Goal: Transaction & Acquisition: Purchase product/service

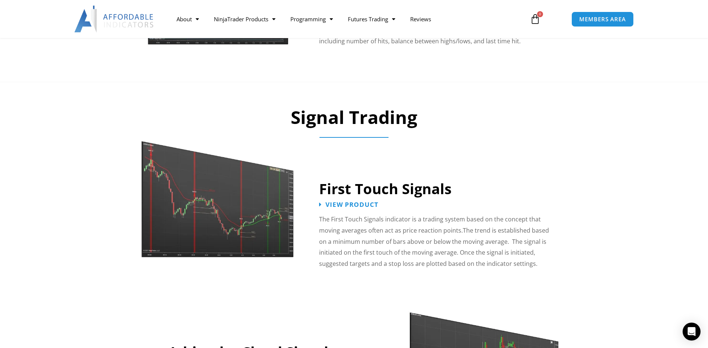
scroll to position [1086, 0]
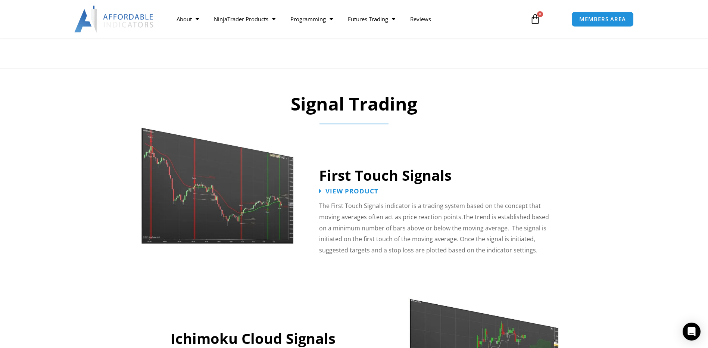
click at [261, 215] on img at bounding box center [218, 178] width 154 height 132
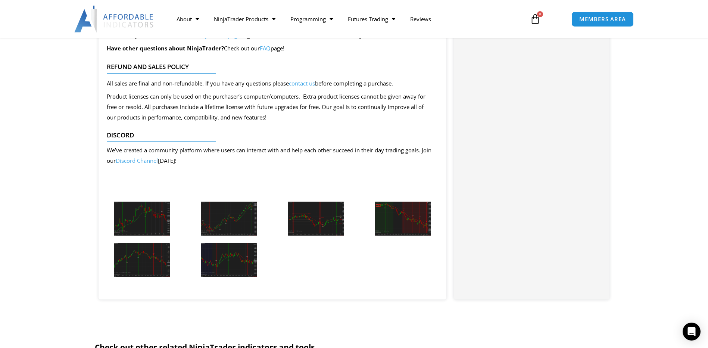
scroll to position [784, 0]
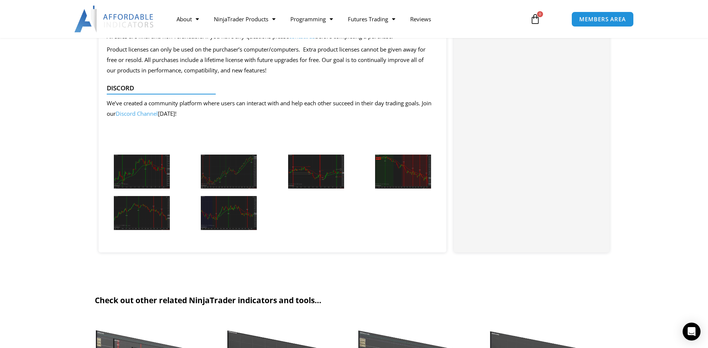
click at [153, 175] on img at bounding box center [142, 172] width 56 height 34
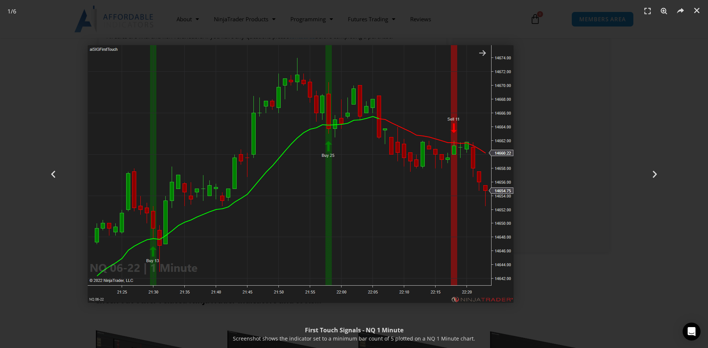
click at [270, 237] on img "1 / 6" at bounding box center [301, 174] width 426 height 258
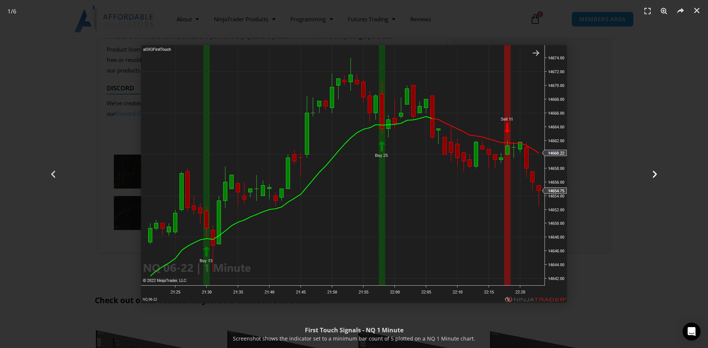
click at [655, 171] on icon "Next slide" at bounding box center [654, 174] width 9 height 9
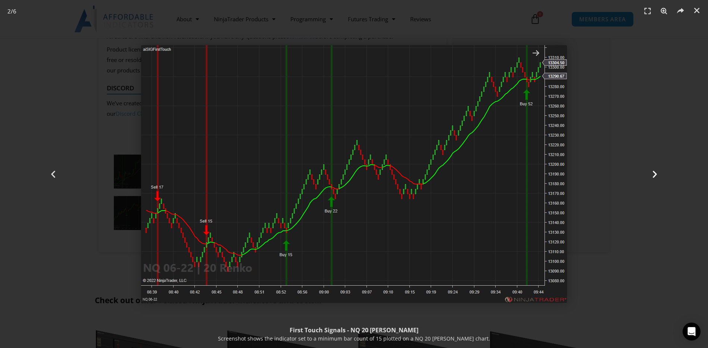
click at [654, 172] on icon "Next slide" at bounding box center [654, 174] width 9 height 9
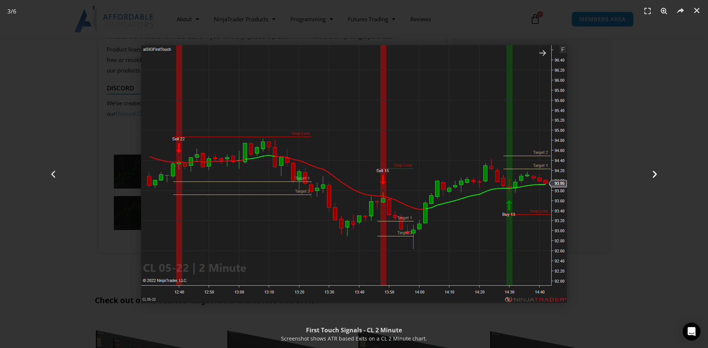
click at [656, 176] on icon "Next slide" at bounding box center [654, 174] width 9 height 9
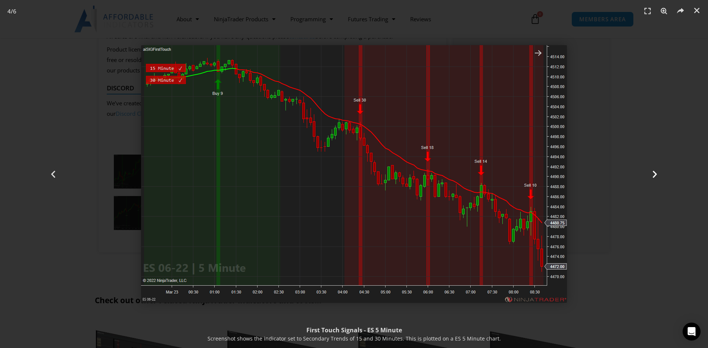
click at [657, 168] on div "Next" at bounding box center [655, 174] width 106 height 348
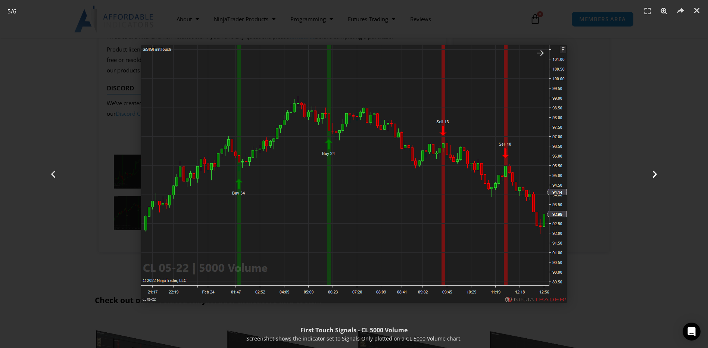
click at [656, 173] on icon "Next slide" at bounding box center [654, 174] width 9 height 9
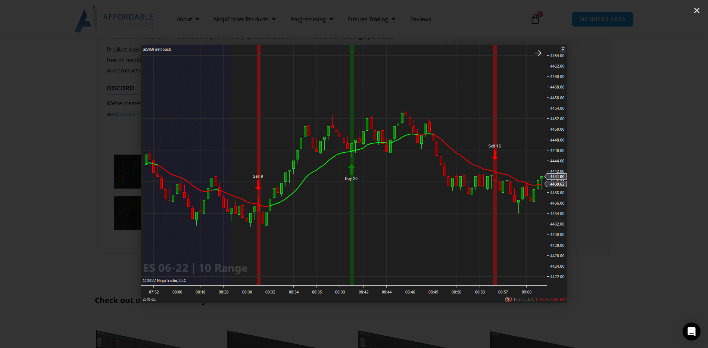
click at [656, 173] on icon "Next slide" at bounding box center [654, 174] width 9 height 9
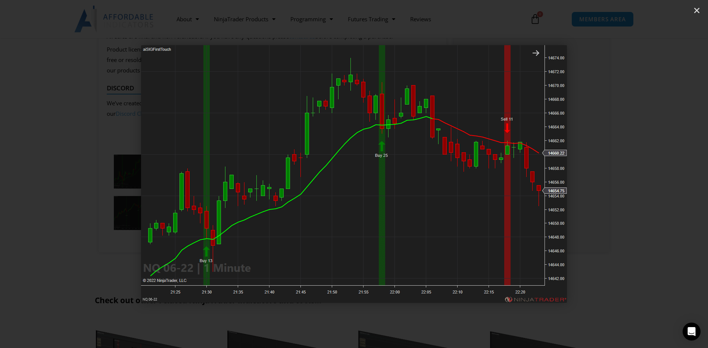
click at [656, 173] on icon "Next slide" at bounding box center [654, 174] width 9 height 9
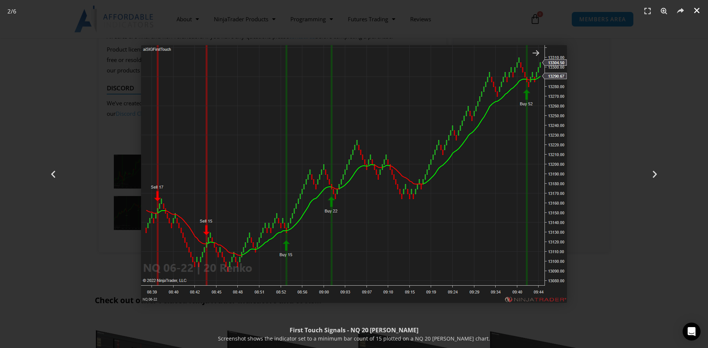
click at [696, 8] on icon "Close (Esc)" at bounding box center [696, 10] width 7 height 7
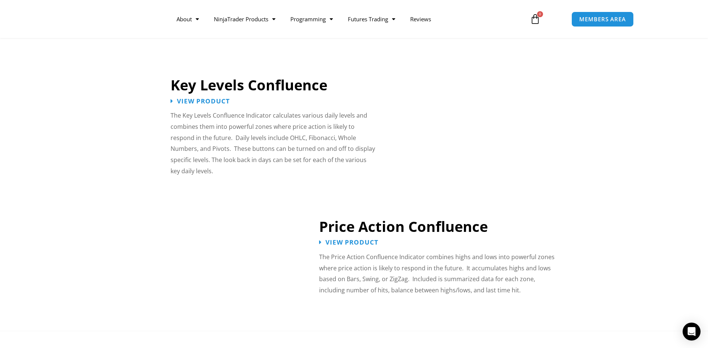
scroll to position [788, 0]
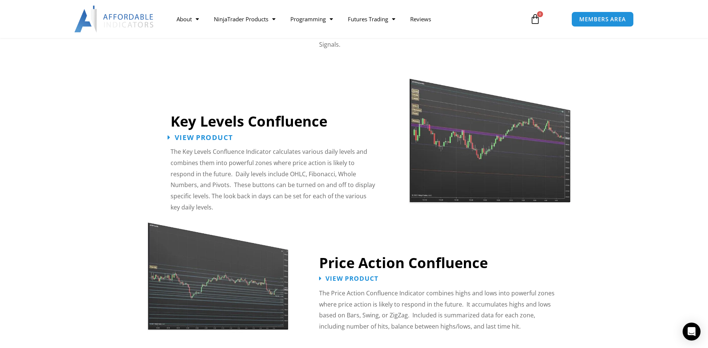
click at [220, 134] on span "View Product" at bounding box center [204, 137] width 58 height 7
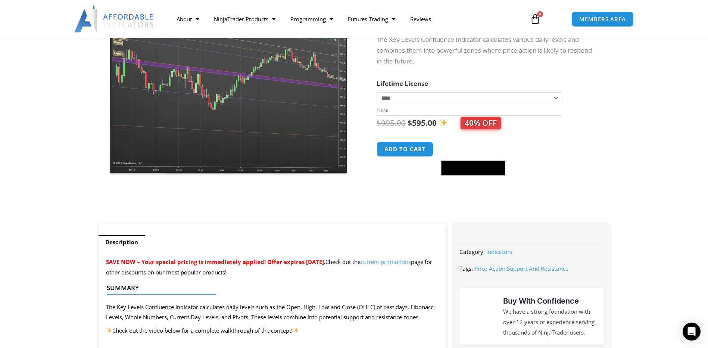
scroll to position [75, 0]
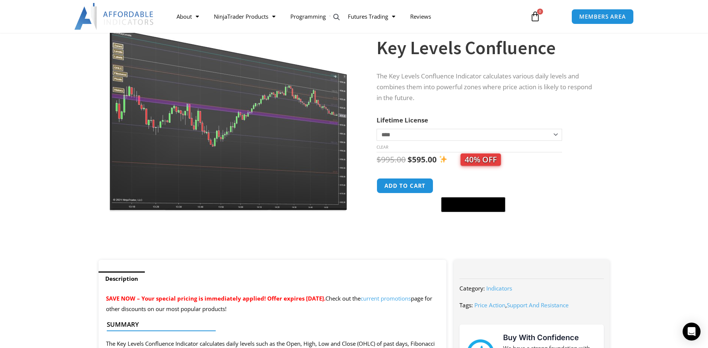
click at [410, 136] on select "**********" at bounding box center [469, 135] width 185 height 12
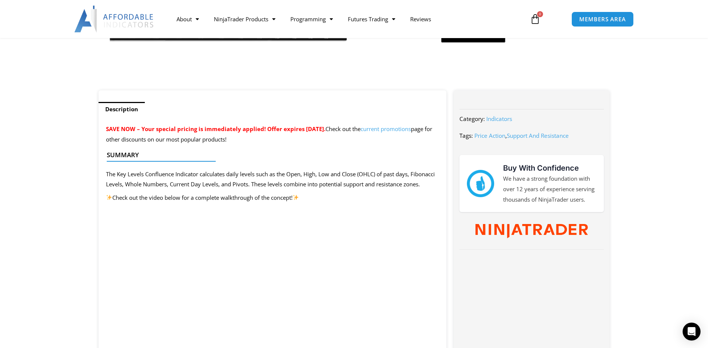
scroll to position [261, 0]
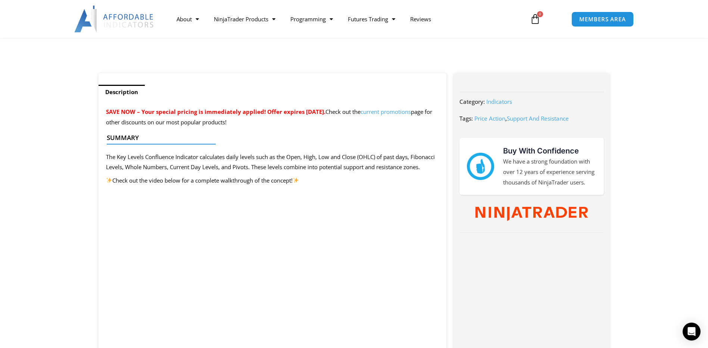
click at [405, 113] on link "current promotions" at bounding box center [386, 111] width 50 height 7
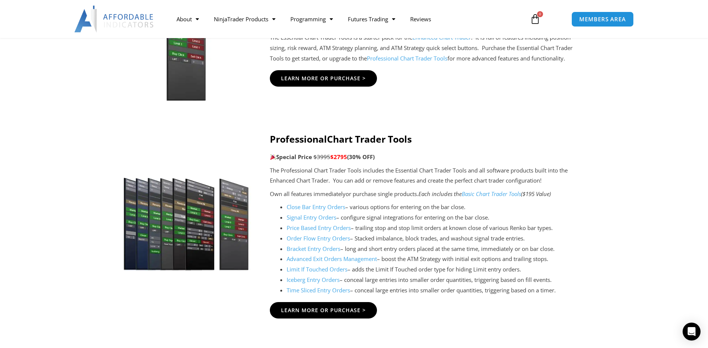
scroll to position [821, 0]
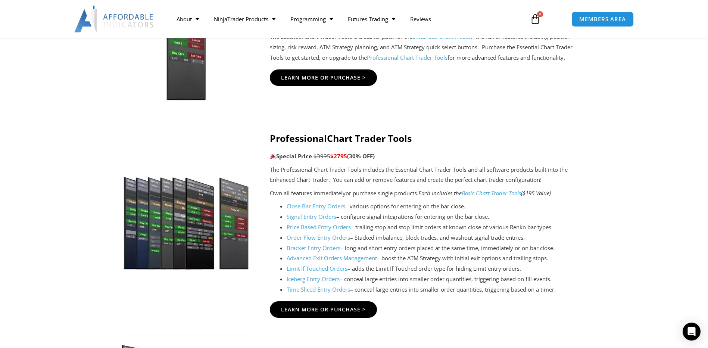
click at [190, 94] on img at bounding box center [185, 38] width 143 height 123
click at [333, 205] on link "Close Bar Entry Orders" at bounding box center [316, 205] width 59 height 7
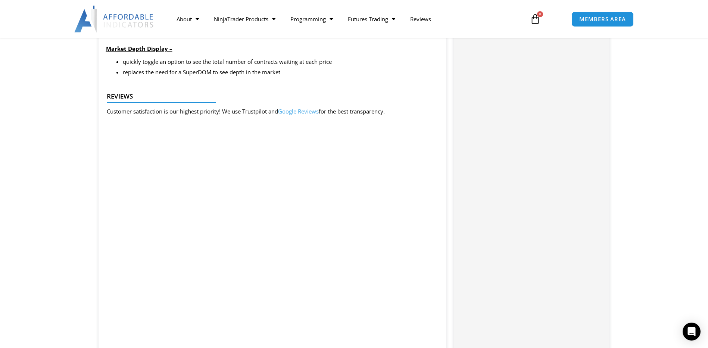
scroll to position [1120, 0]
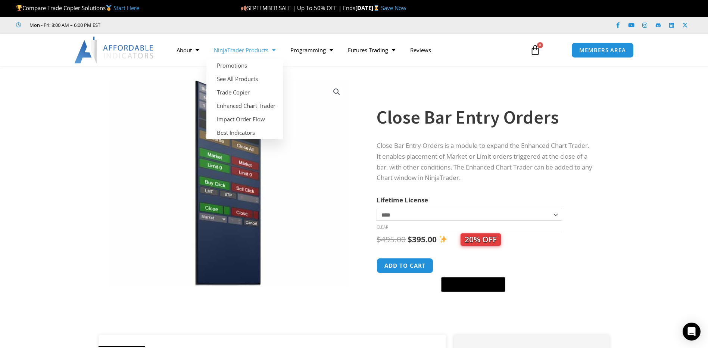
click at [274, 51] on span "Menu" at bounding box center [271, 50] width 7 height 13
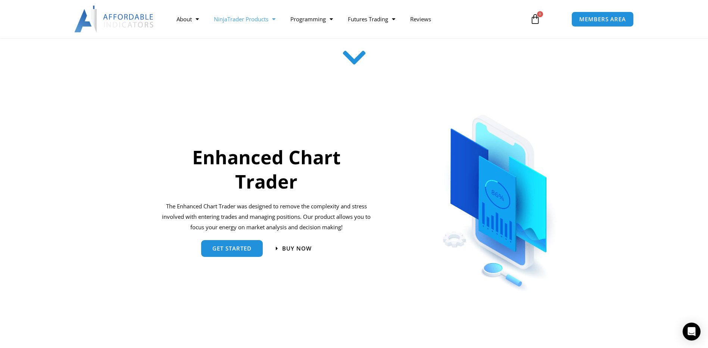
scroll to position [261, 0]
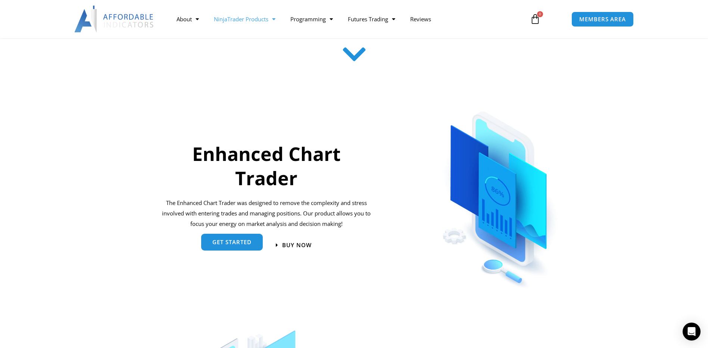
click at [222, 250] on link "get started" at bounding box center [232, 242] width 62 height 17
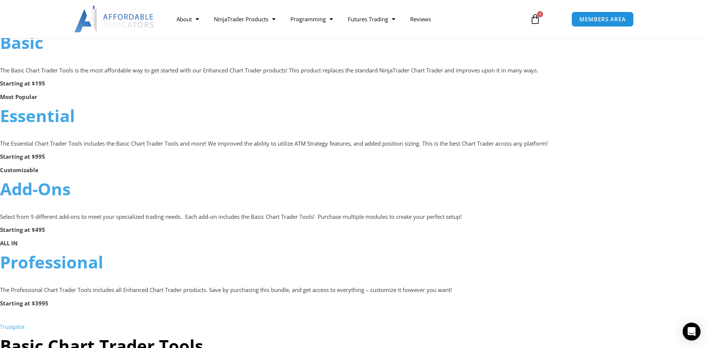
scroll to position [448, 0]
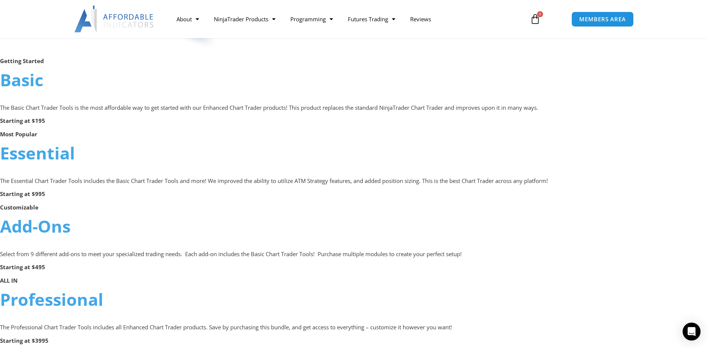
click at [35, 150] on link "Essential" at bounding box center [37, 152] width 75 height 23
click at [38, 156] on link "Essential" at bounding box center [37, 152] width 75 height 23
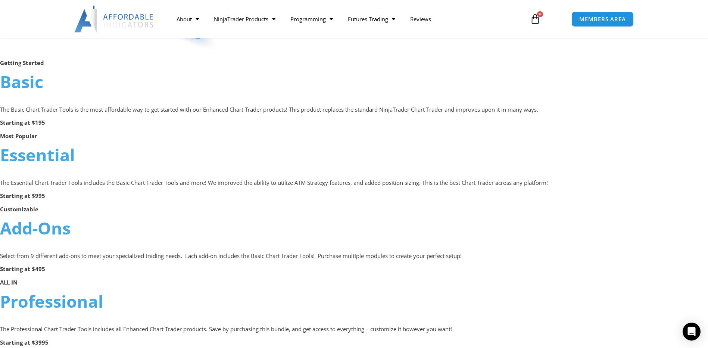
scroll to position [448, 0]
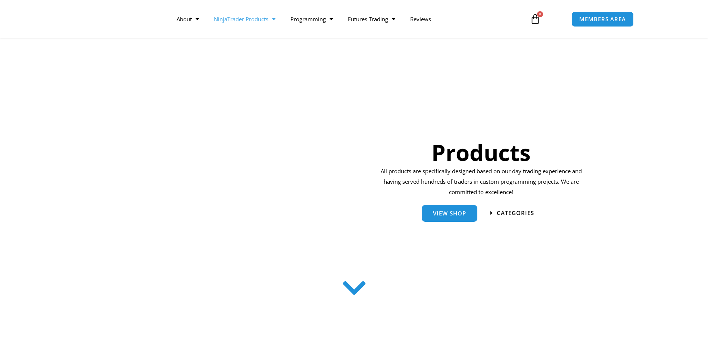
scroll to position [127, 0]
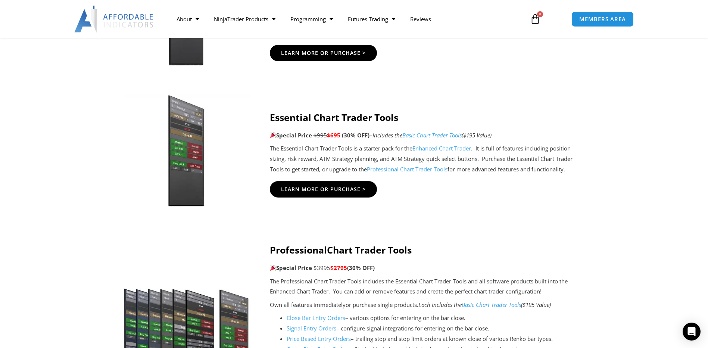
scroll to position [709, 0]
click at [314, 187] on span "Learn More Or Purchase >" at bounding box center [323, 190] width 93 height 6
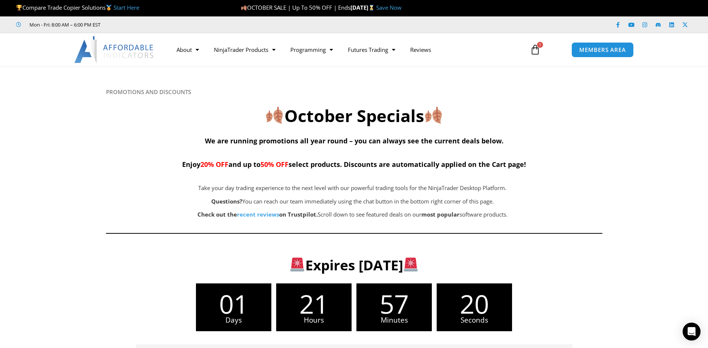
scroll to position [0, 0]
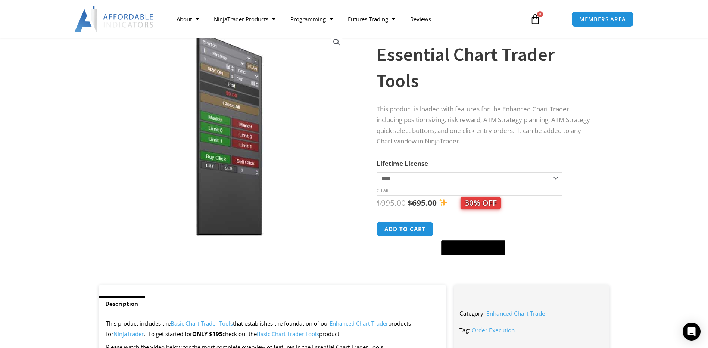
scroll to position [112, 0]
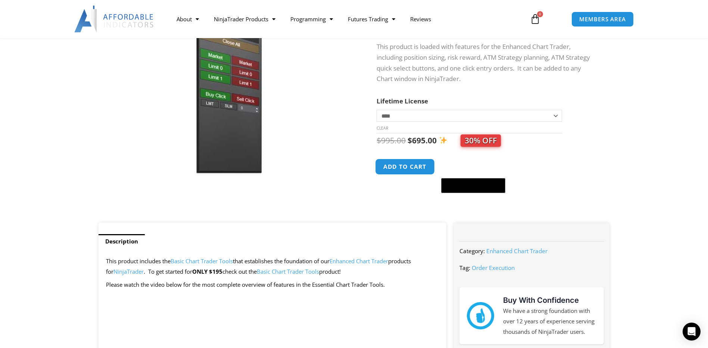
click at [397, 168] on button "Add to cart" at bounding box center [406, 167] width 60 height 16
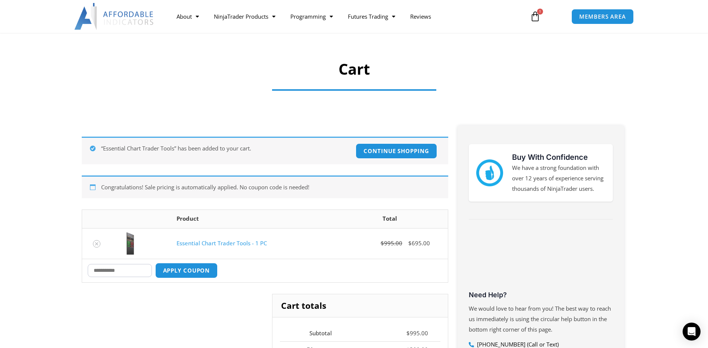
scroll to position [75, 0]
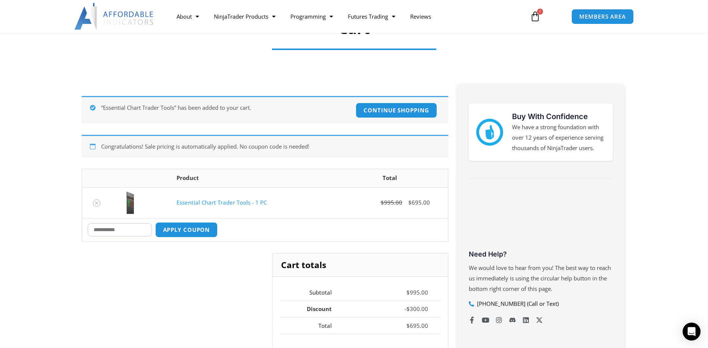
click at [146, 232] on input "Coupon:" at bounding box center [120, 229] width 64 height 13
type input "***"
click at [182, 234] on button "Apply coupon" at bounding box center [186, 230] width 66 height 16
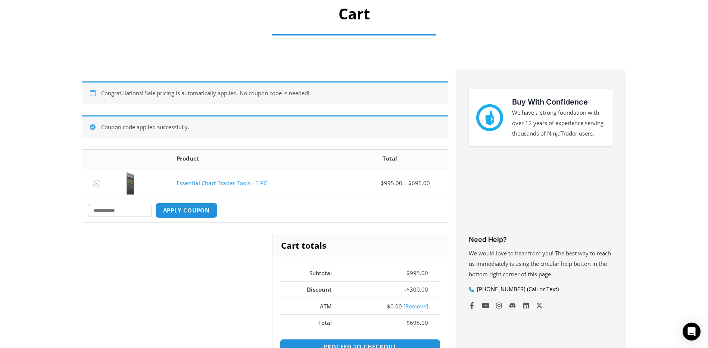
scroll to position [0, 0]
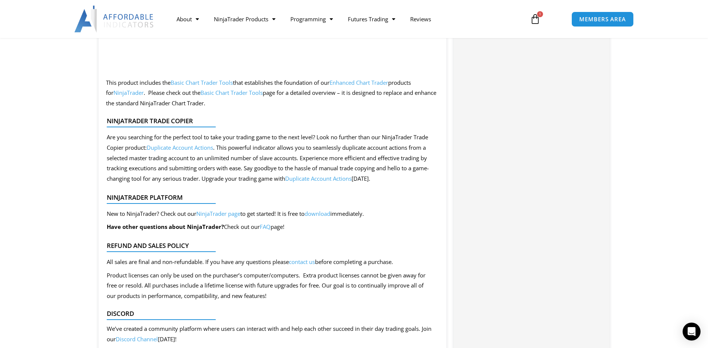
scroll to position [1381, 0]
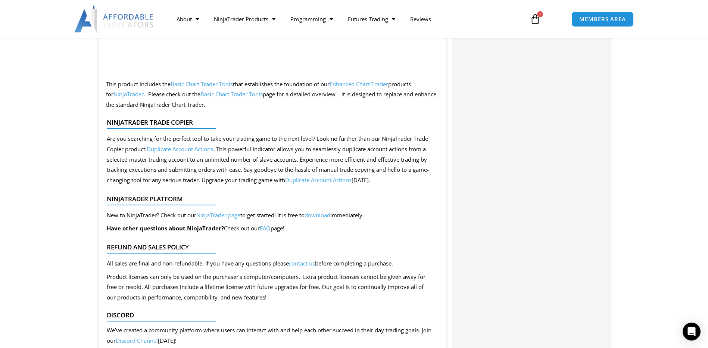
click at [347, 180] on div "NinjaTrader Platform New to NinjaTrader? Check out our NinjaTrader page to get …" at bounding box center [272, 210] width 333 height 60
click at [341, 179] on link "Duplicate Account Actions" at bounding box center [318, 179] width 66 height 7
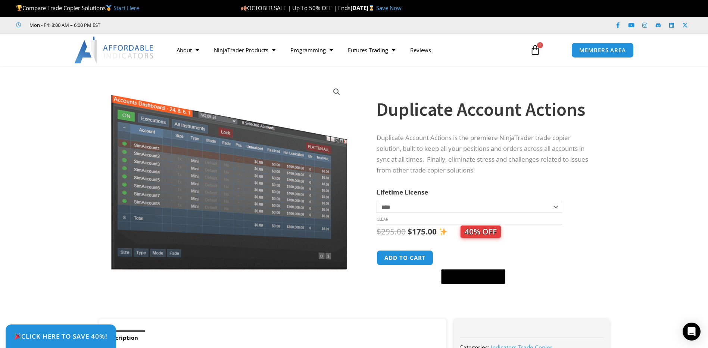
click at [423, 205] on select "**********" at bounding box center [469, 207] width 185 height 12
click at [457, 176] on div "Duplicate Account Actions is the premiere NinjaTrader trade copier solution, bu…" at bounding box center [486, 156] width 218 height 47
click at [111, 53] on img at bounding box center [114, 50] width 80 height 27
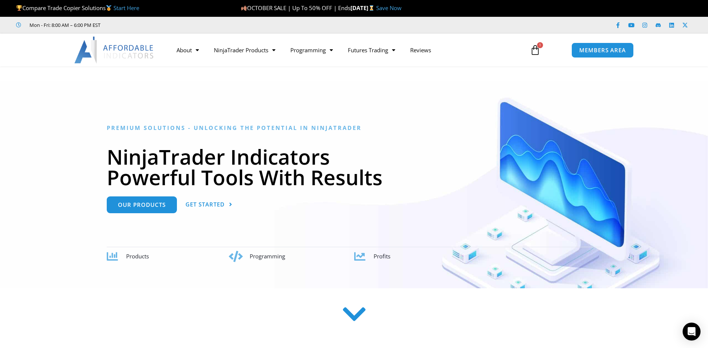
click at [139, 255] on span "Products" at bounding box center [137, 255] width 23 height 7
click at [119, 256] on div "Products" at bounding box center [169, 256] width 124 height 11
click at [133, 255] on span "Products" at bounding box center [137, 255] width 23 height 7
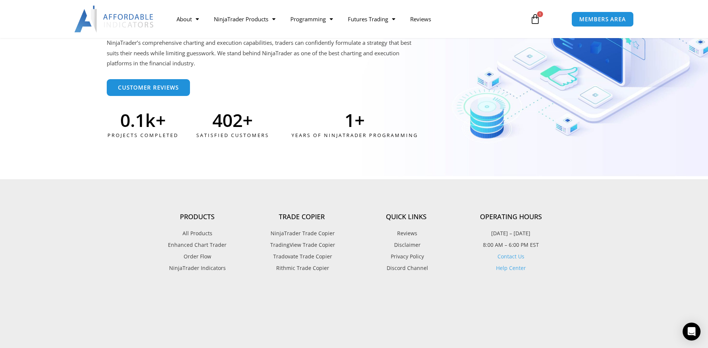
scroll to position [2016, 0]
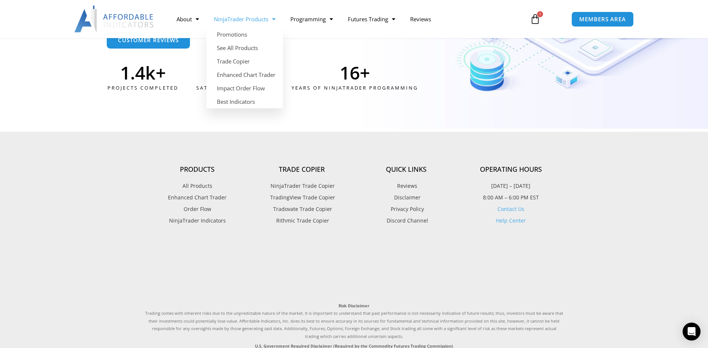
click at [279, 20] on link "NinjaTrader Products" at bounding box center [244, 18] width 77 height 17
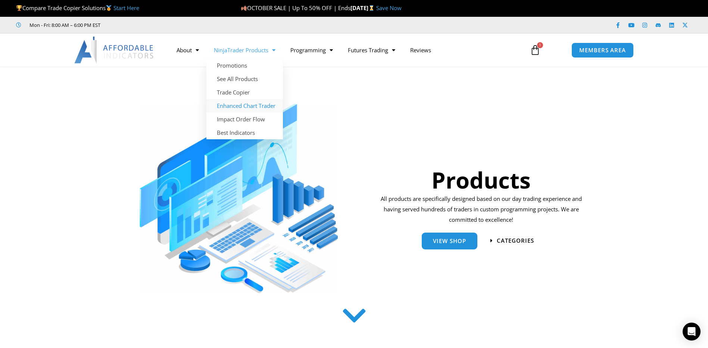
click at [243, 105] on link "Enhanced Chart Trader" at bounding box center [244, 105] width 77 height 13
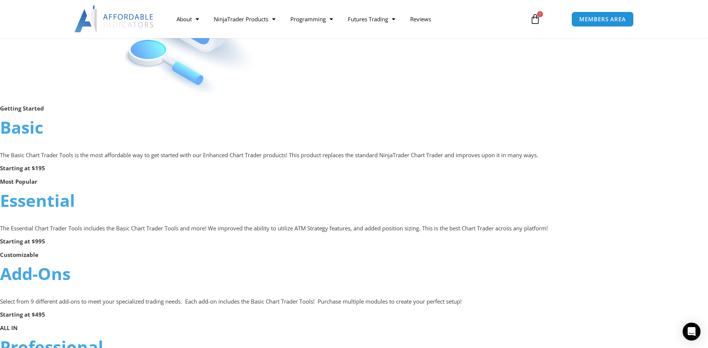
scroll to position [411, 0]
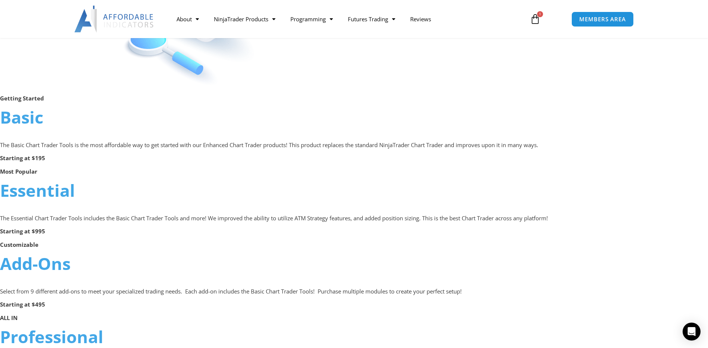
click at [34, 192] on link "Essential" at bounding box center [37, 190] width 75 height 23
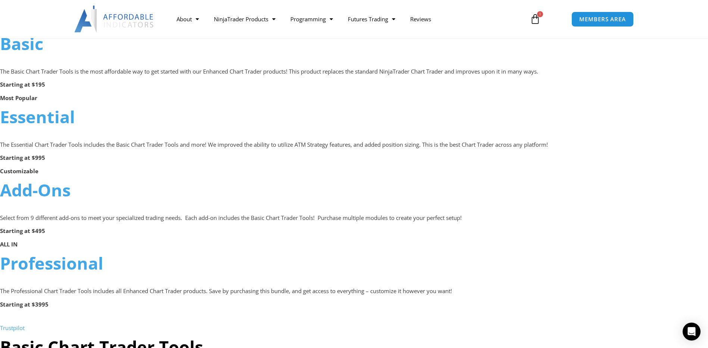
scroll to position [448, 0]
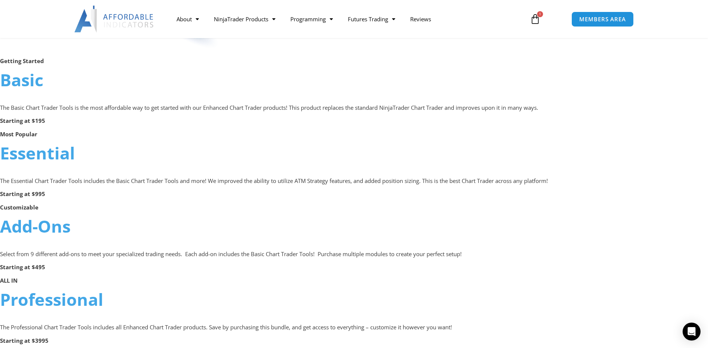
click at [31, 208] on strong "Customizable" at bounding box center [19, 206] width 38 height 7
click at [47, 159] on link "Essential" at bounding box center [37, 152] width 75 height 23
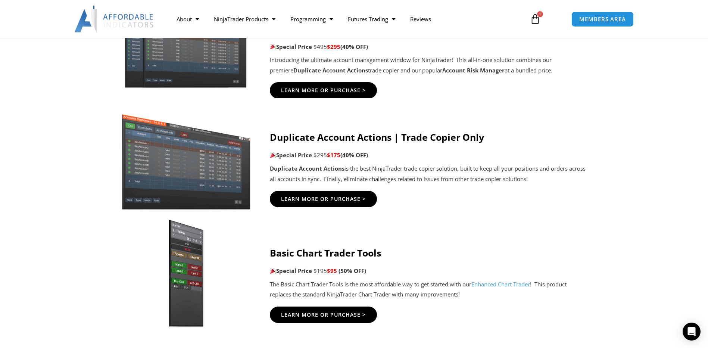
scroll to position [187, 0]
